Goal: Information Seeking & Learning: Learn about a topic

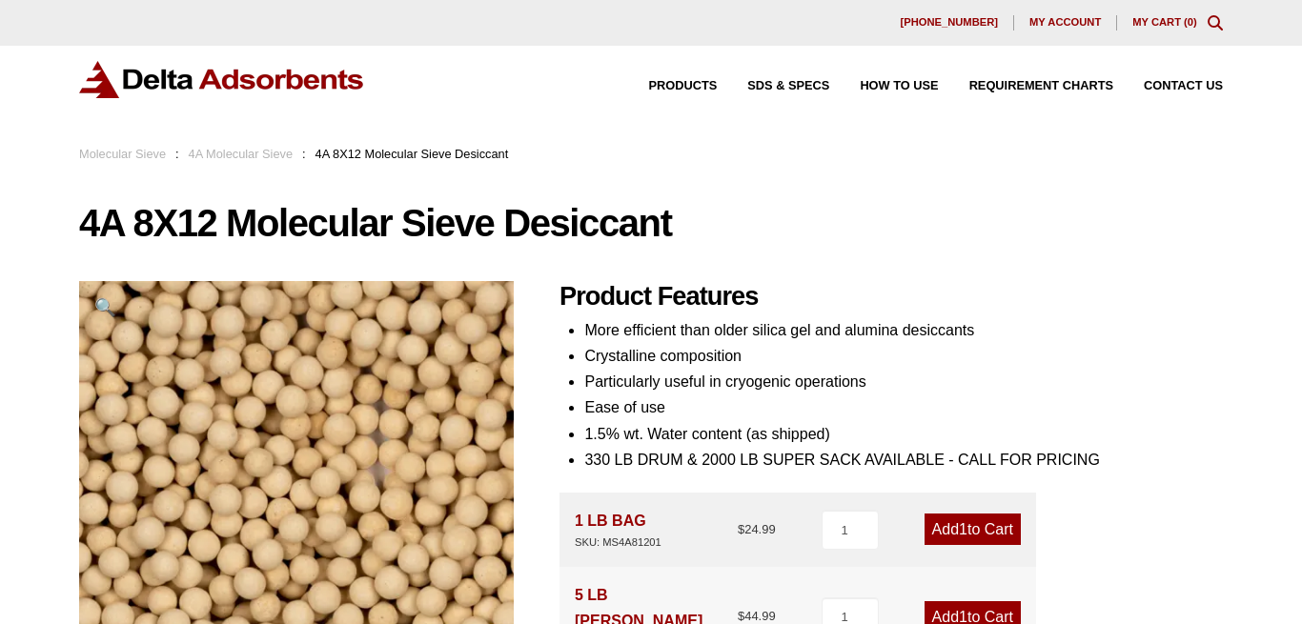
click at [237, 150] on link "4A Molecular Sieve" at bounding box center [241, 154] width 105 height 14
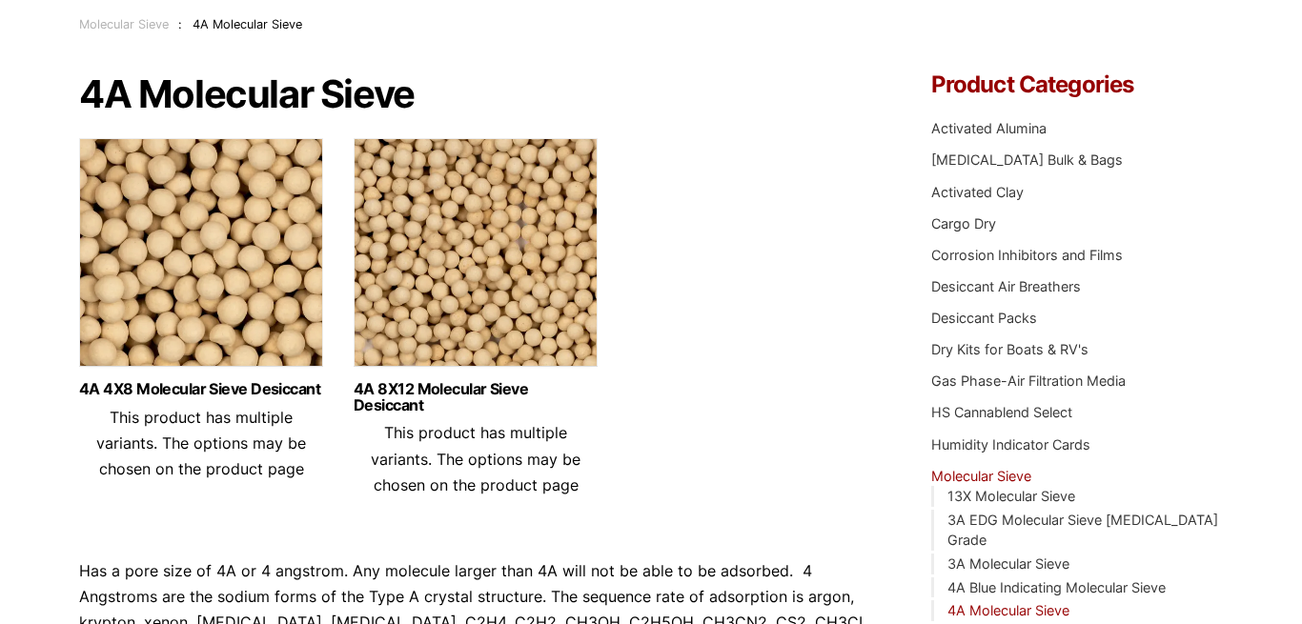
scroll to position [194, 0]
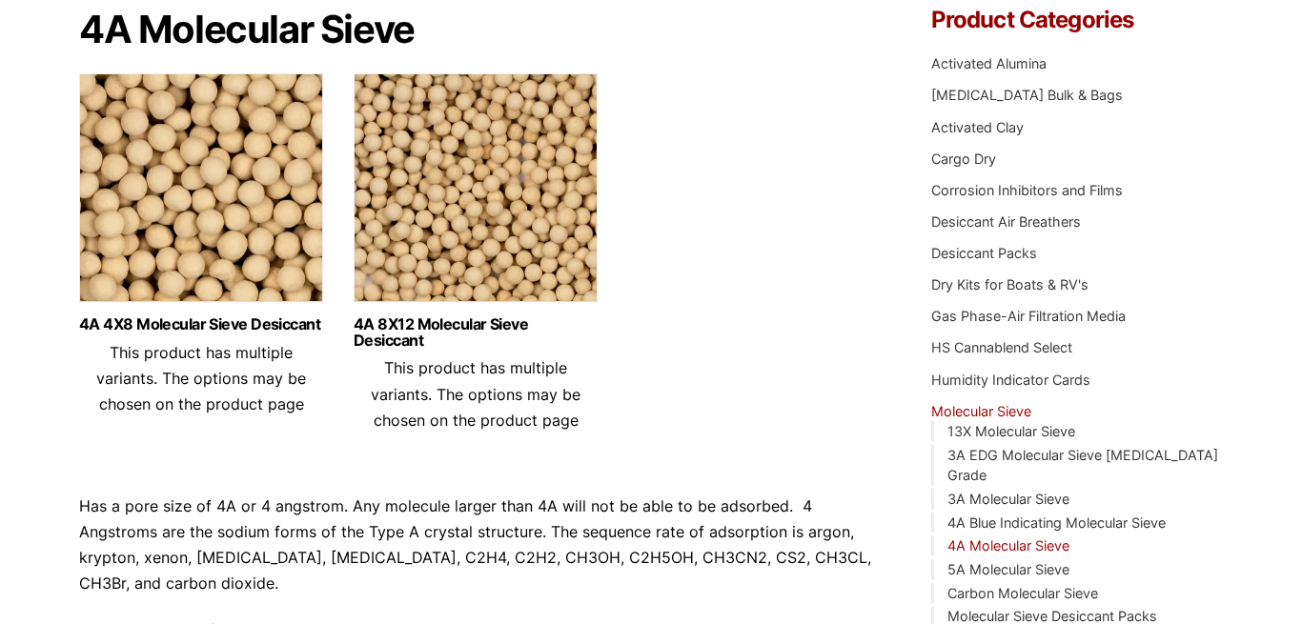
click at [719, 183] on ul "4A 4X8 Molecular Sieve Desiccant This product has multiple variants. The option…" at bounding box center [476, 260] width 795 height 375
click at [248, 331] on link "4A 4X8 Molecular Sieve Desiccant" at bounding box center [201, 325] width 244 height 16
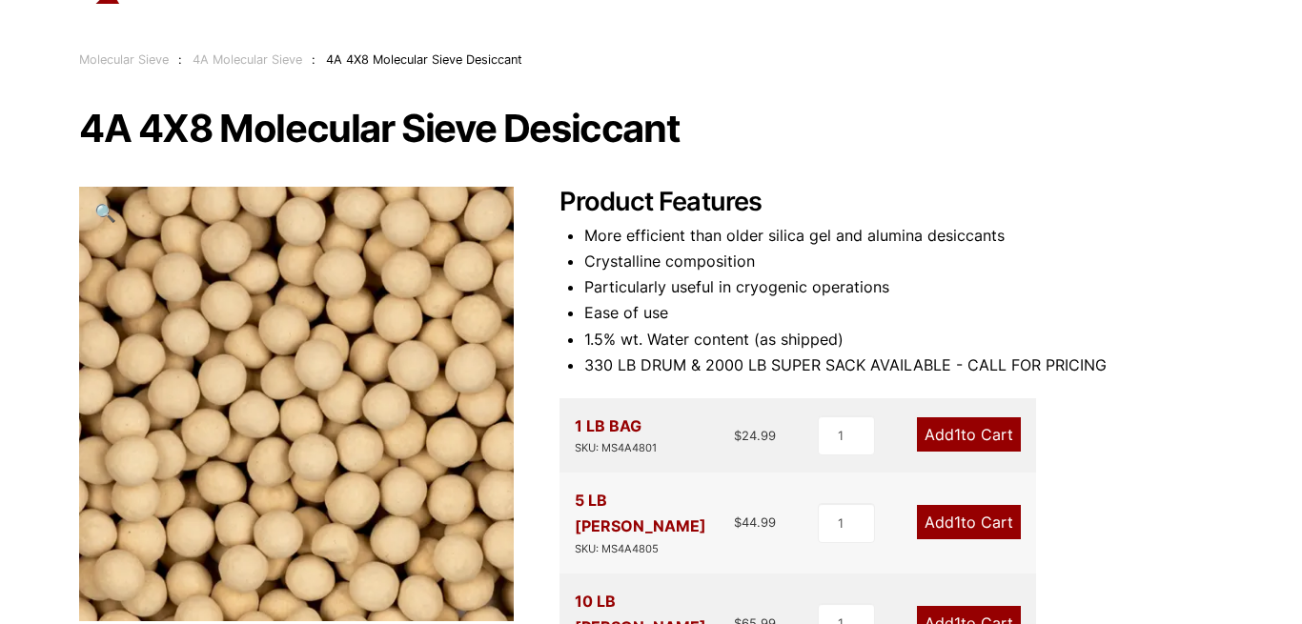
scroll to position [97, 0]
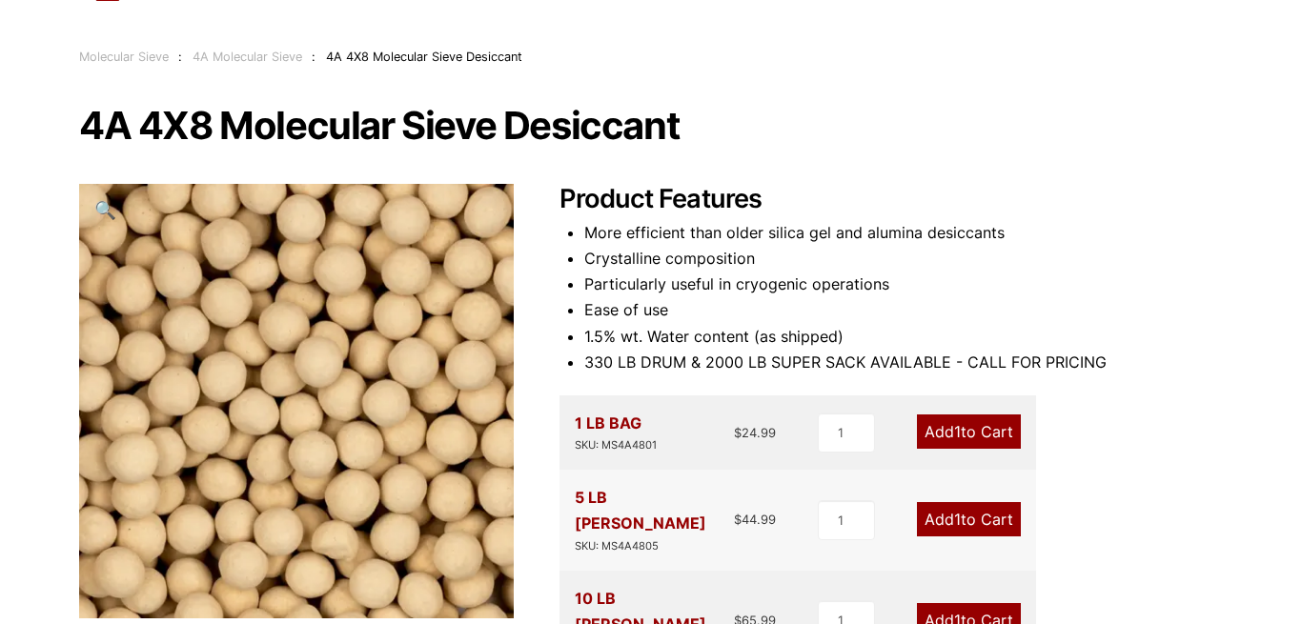
click at [251, 55] on link "4A Molecular Sieve" at bounding box center [248, 57] width 110 height 14
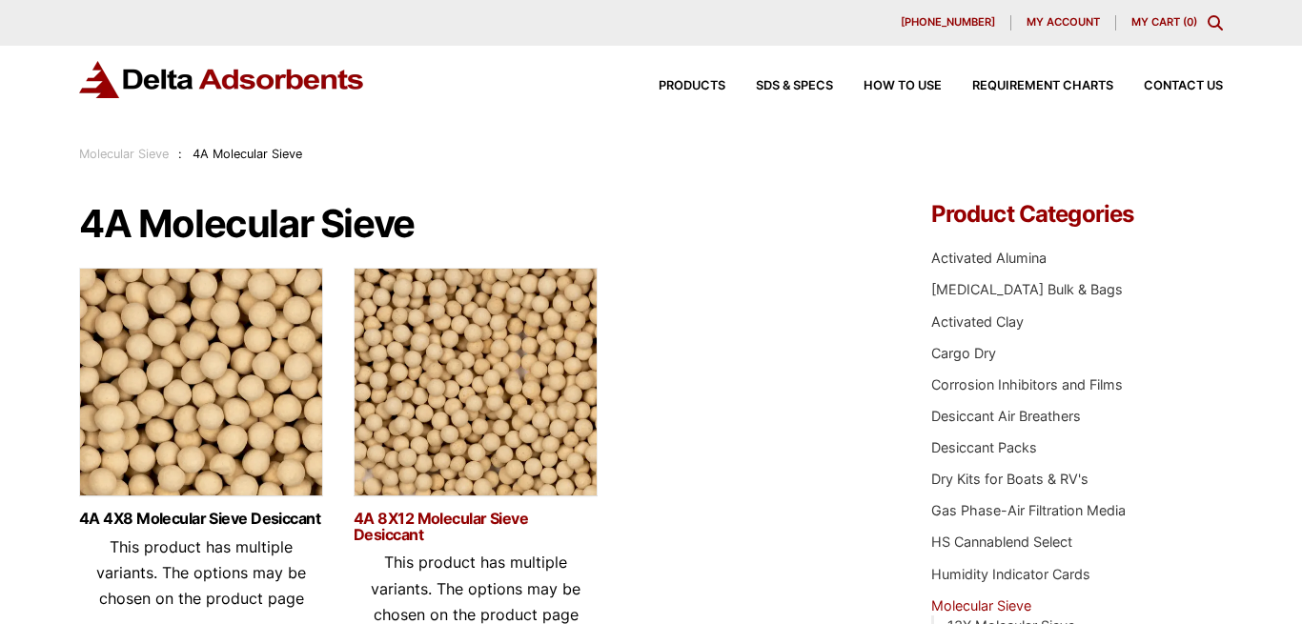
click at [440, 530] on link "4A 8X12 Molecular Sieve Desiccant" at bounding box center [476, 527] width 244 height 32
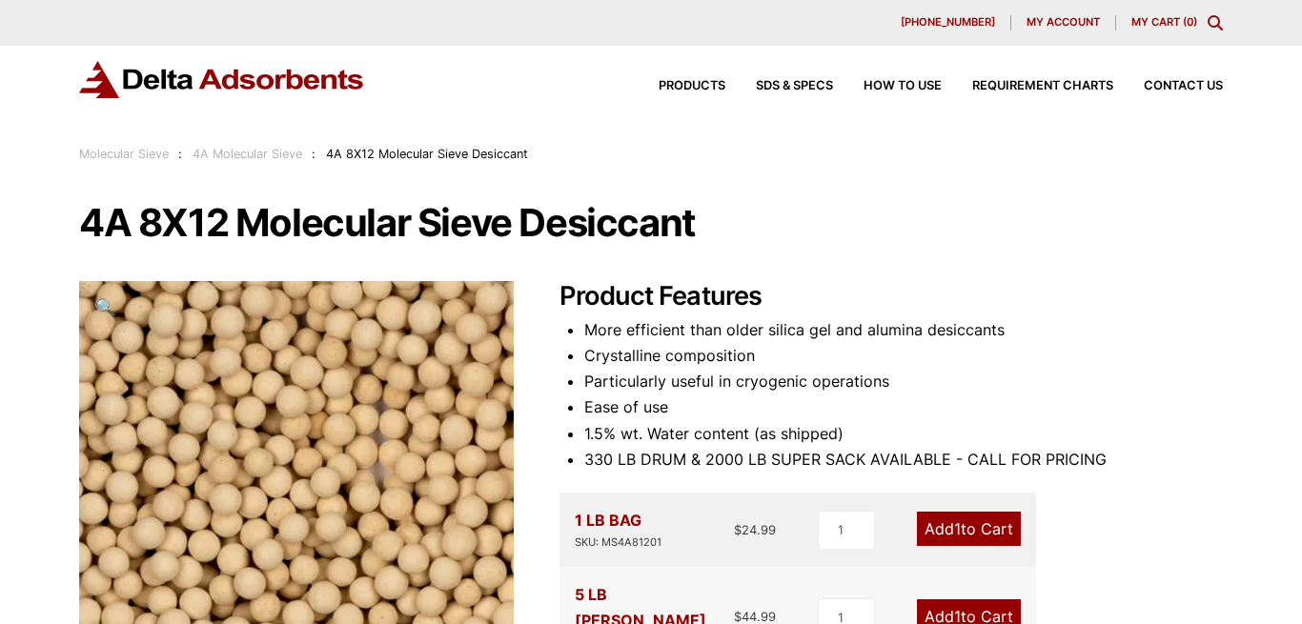
click at [140, 155] on link "Molecular Sieve" at bounding box center [124, 154] width 90 height 14
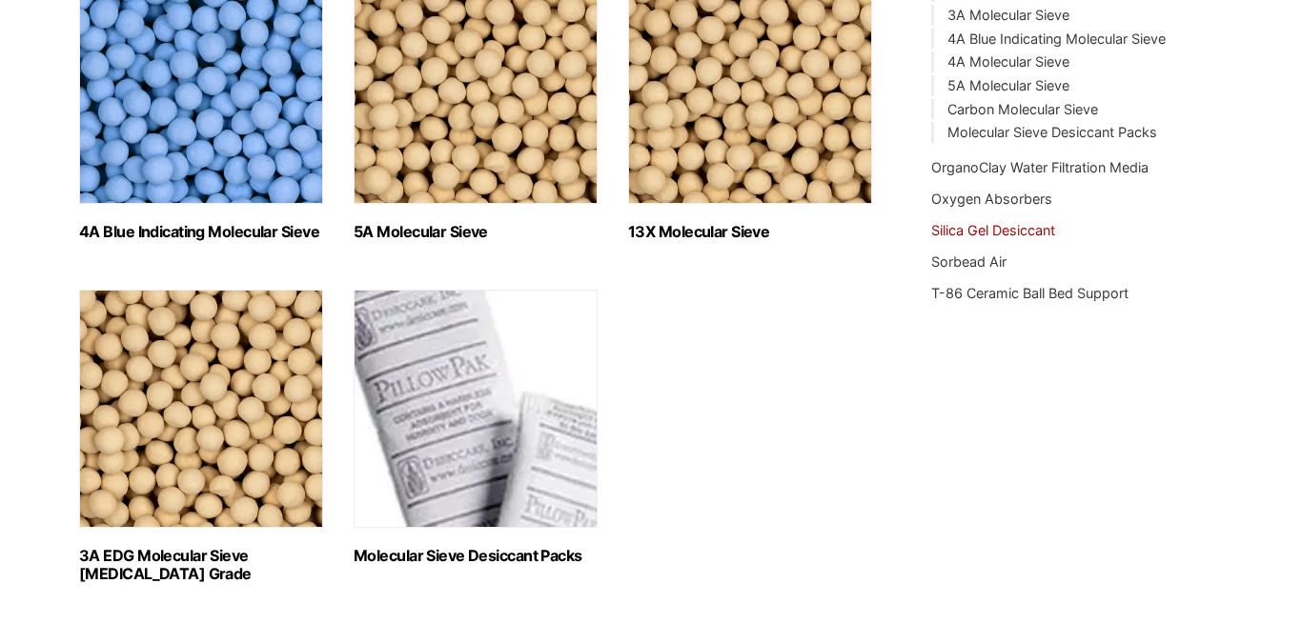
scroll to position [681, 0]
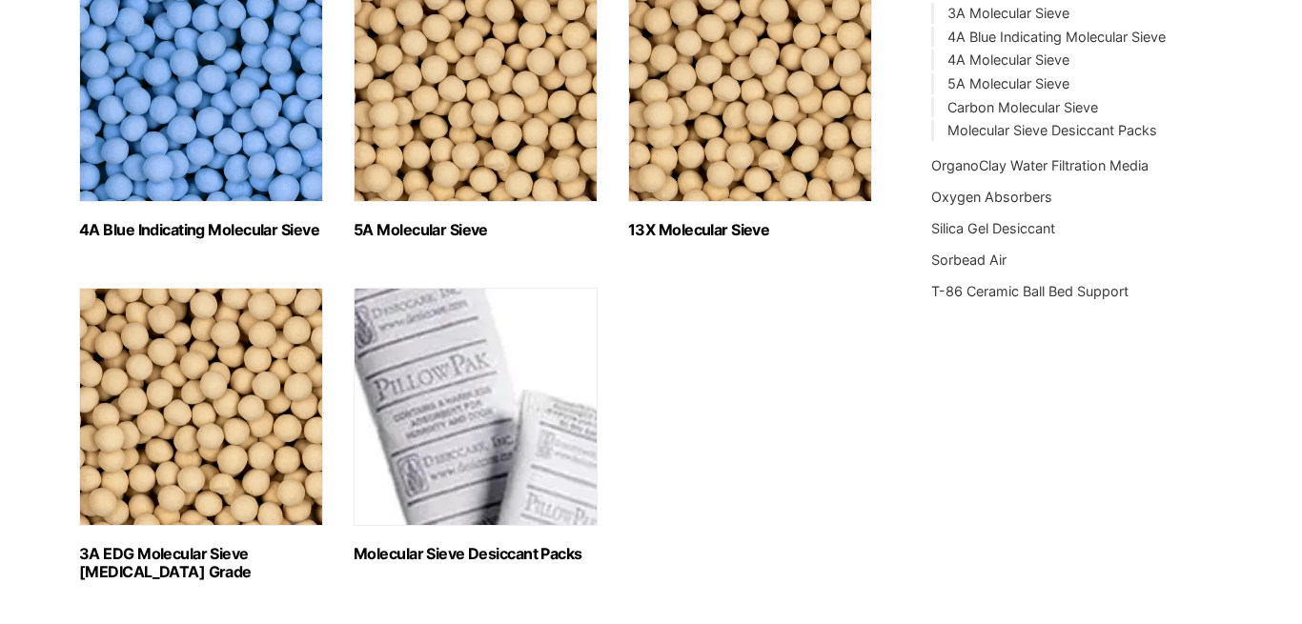
click at [683, 231] on h2 "13X Molecular Sieve (2)" at bounding box center [750, 230] width 244 height 18
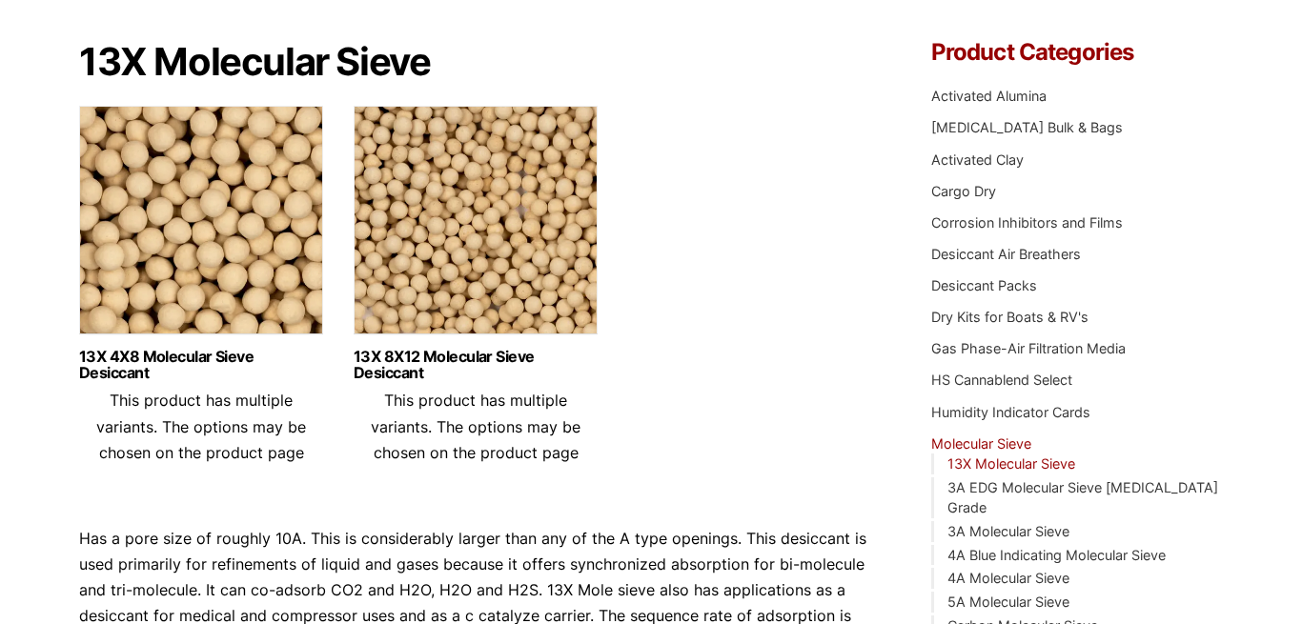
scroll to position [194, 0]
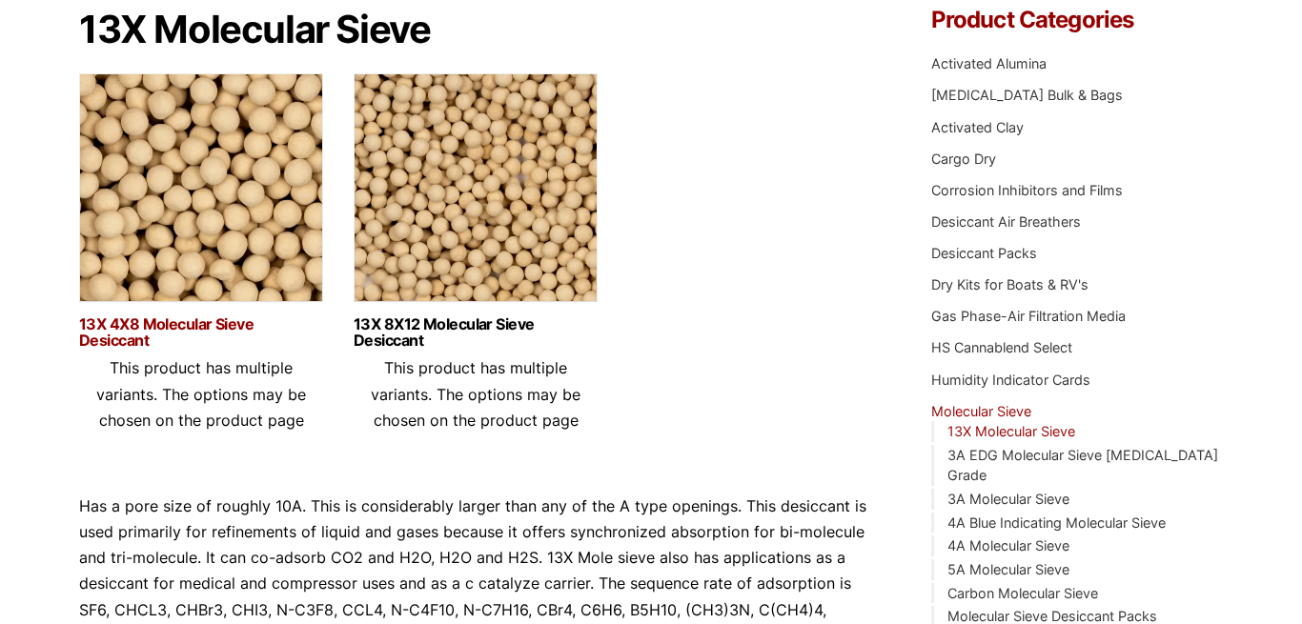
click at [160, 325] on link "13X 4X8 Molecular Sieve Desiccant" at bounding box center [201, 333] width 244 height 32
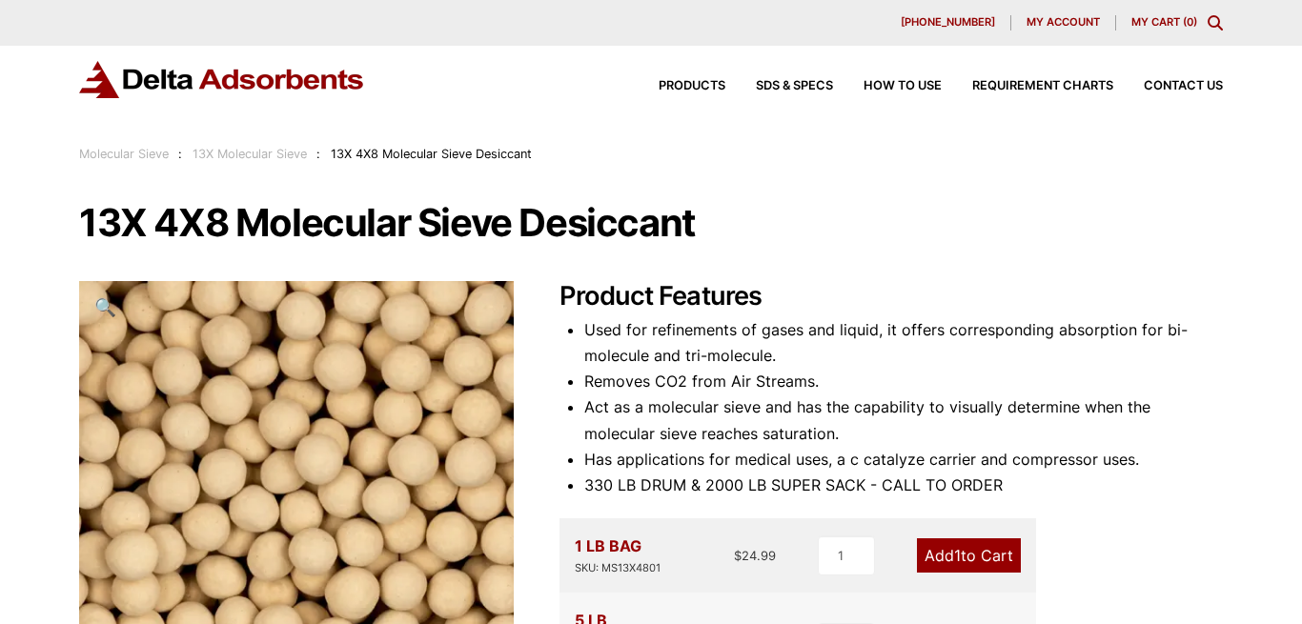
scroll to position [97, 0]
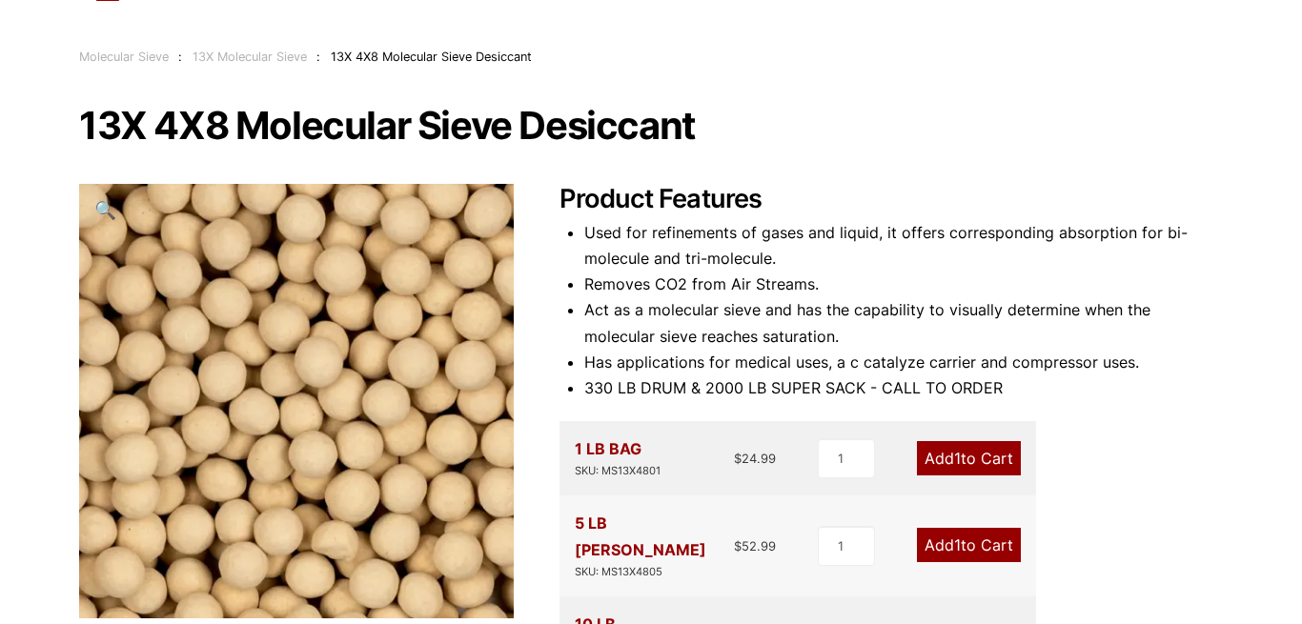
click at [873, 294] on li "Removes CO2 from Air Streams." at bounding box center [903, 285] width 639 height 26
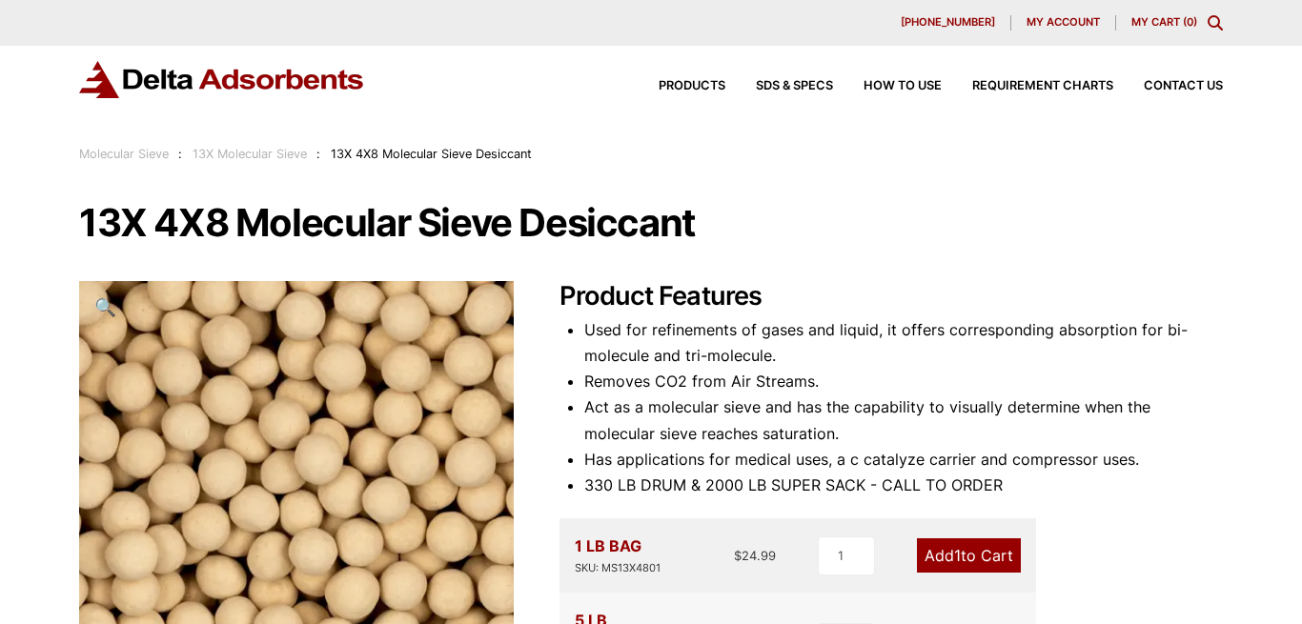
click at [125, 151] on link "Molecular Sieve" at bounding box center [124, 154] width 90 height 14
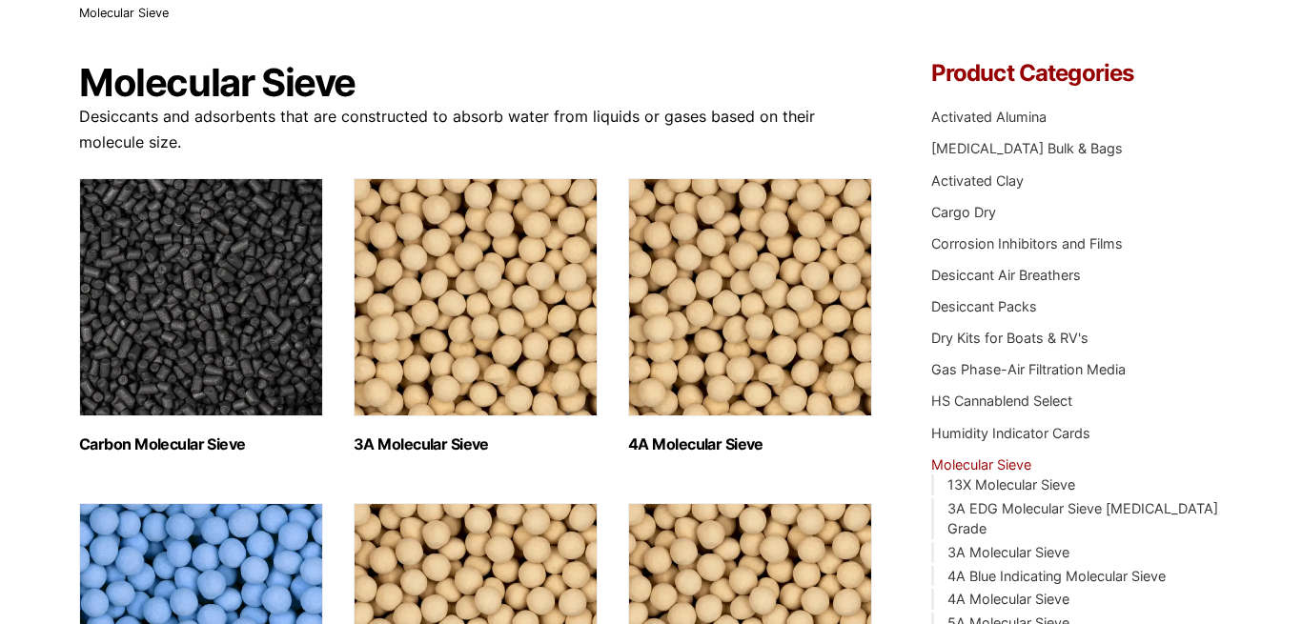
scroll to position [292, 0]
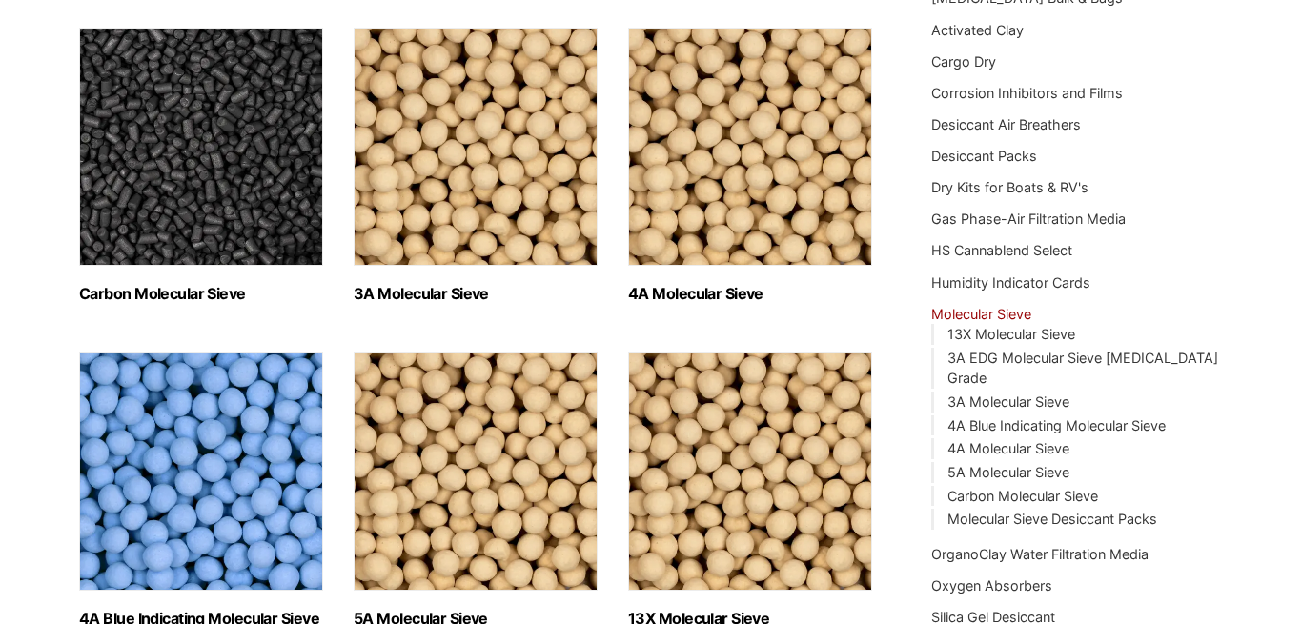
click at [678, 292] on h2 "4A Molecular Sieve (2)" at bounding box center [750, 294] width 244 height 18
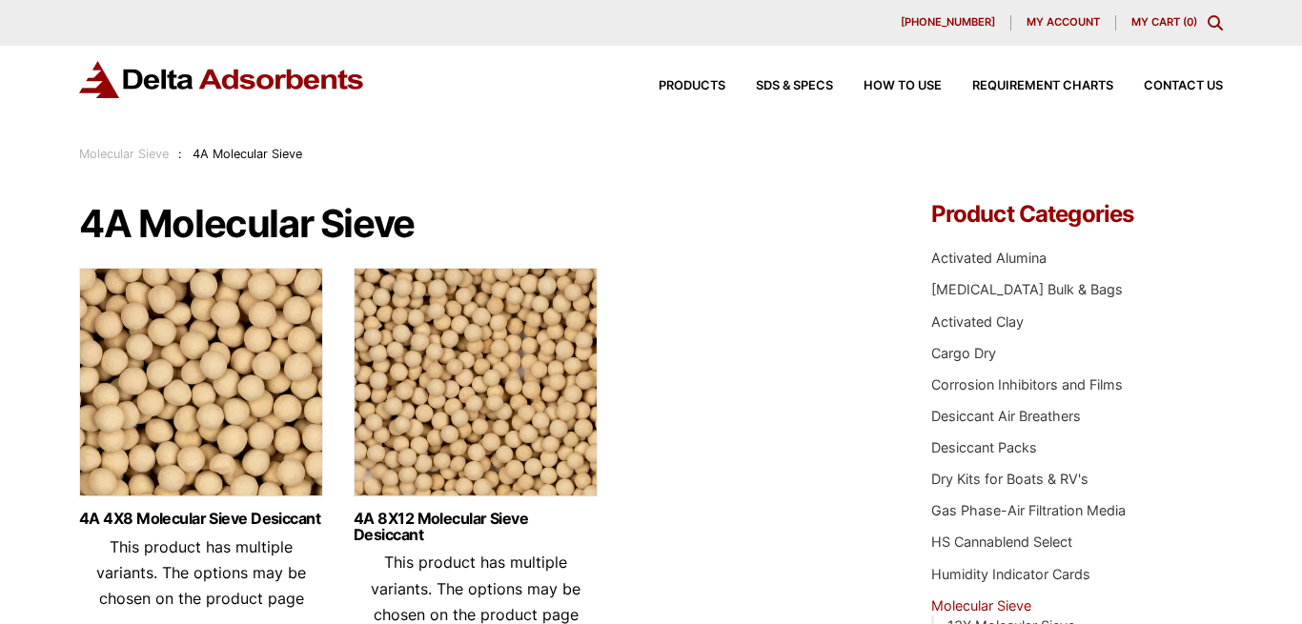
scroll to position [97, 0]
